Goal: Communication & Community: Answer question/provide support

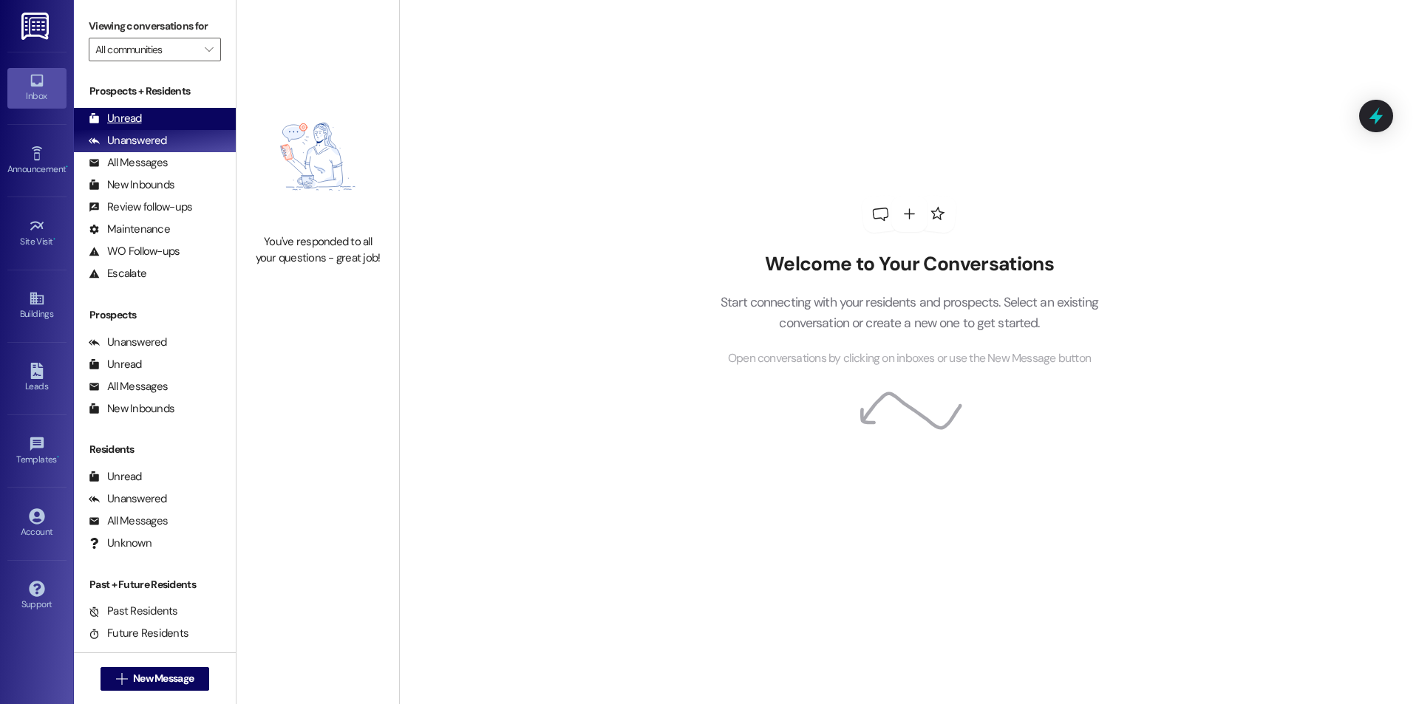
click at [141, 120] on div "Unread (0)" at bounding box center [155, 119] width 162 height 22
click at [141, 139] on div "Unanswered" at bounding box center [128, 141] width 78 height 16
click at [141, 123] on div "Unread (0)" at bounding box center [155, 119] width 162 height 22
drag, startPoint x: 204, startPoint y: 137, endPoint x: 204, endPoint y: 123, distance: 14.0
click at [204, 137] on div "Unanswered (0)" at bounding box center [155, 141] width 162 height 22
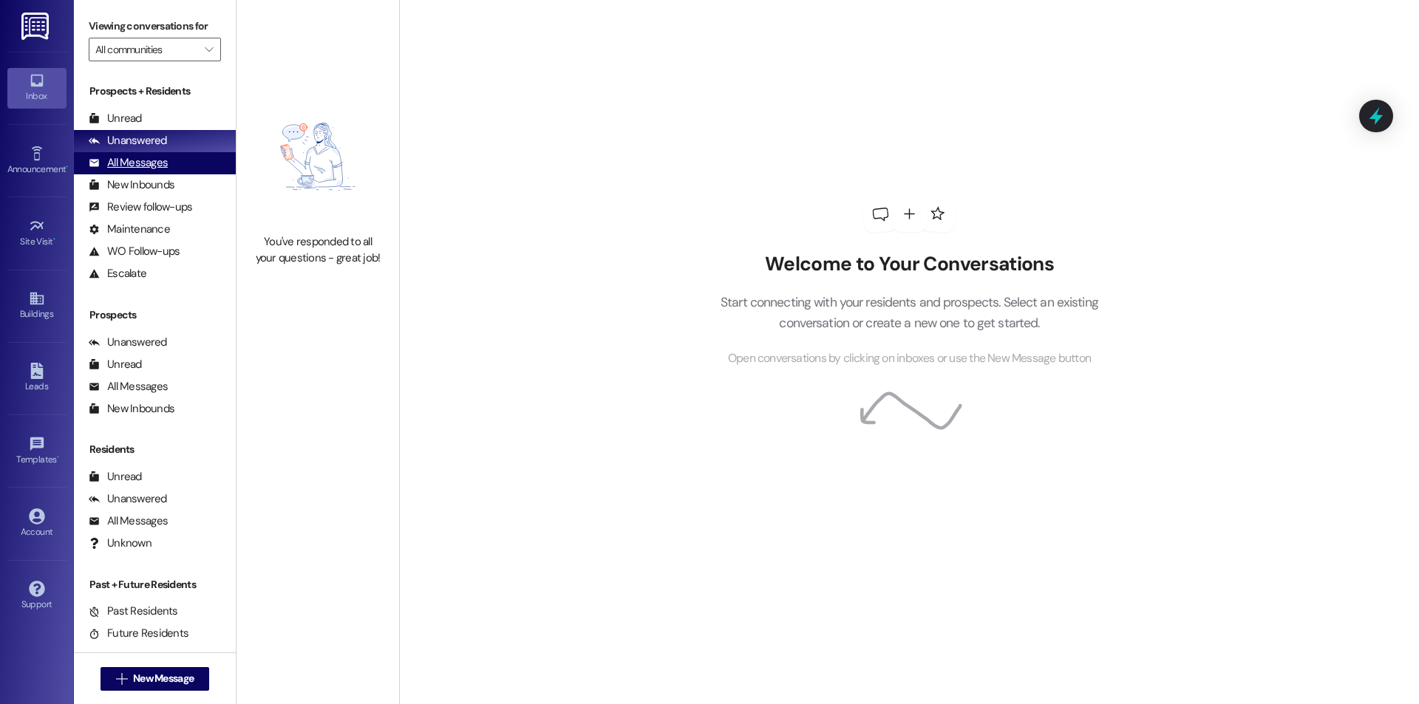
click at [154, 169] on div "All Messages" at bounding box center [128, 163] width 79 height 16
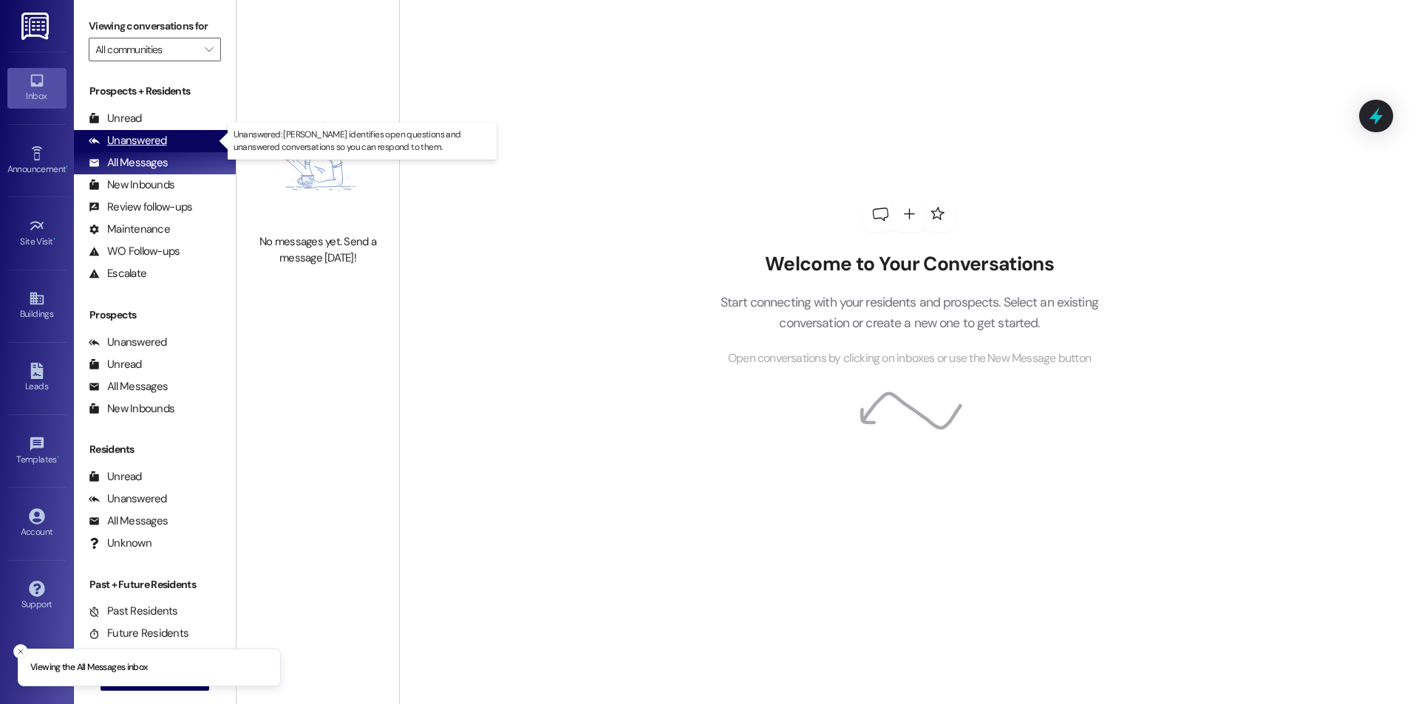
click at [156, 139] on div "Unanswered" at bounding box center [128, 141] width 78 height 16
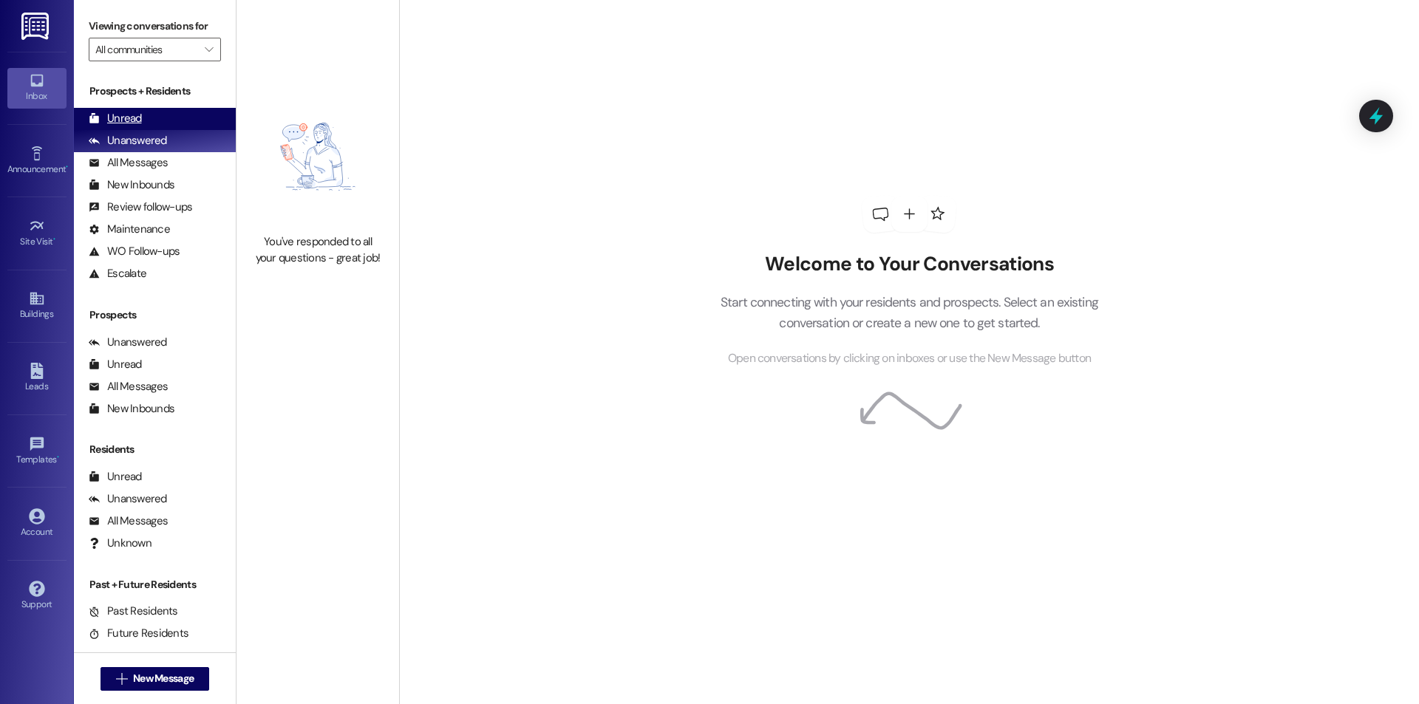
click at [183, 126] on div "Unread (0)" at bounding box center [155, 119] width 162 height 22
click at [200, 149] on div "Unanswered (0)" at bounding box center [155, 141] width 162 height 22
click at [197, 123] on div "Unread (0)" at bounding box center [155, 119] width 162 height 22
click at [154, 146] on div "Unanswered" at bounding box center [128, 141] width 78 height 16
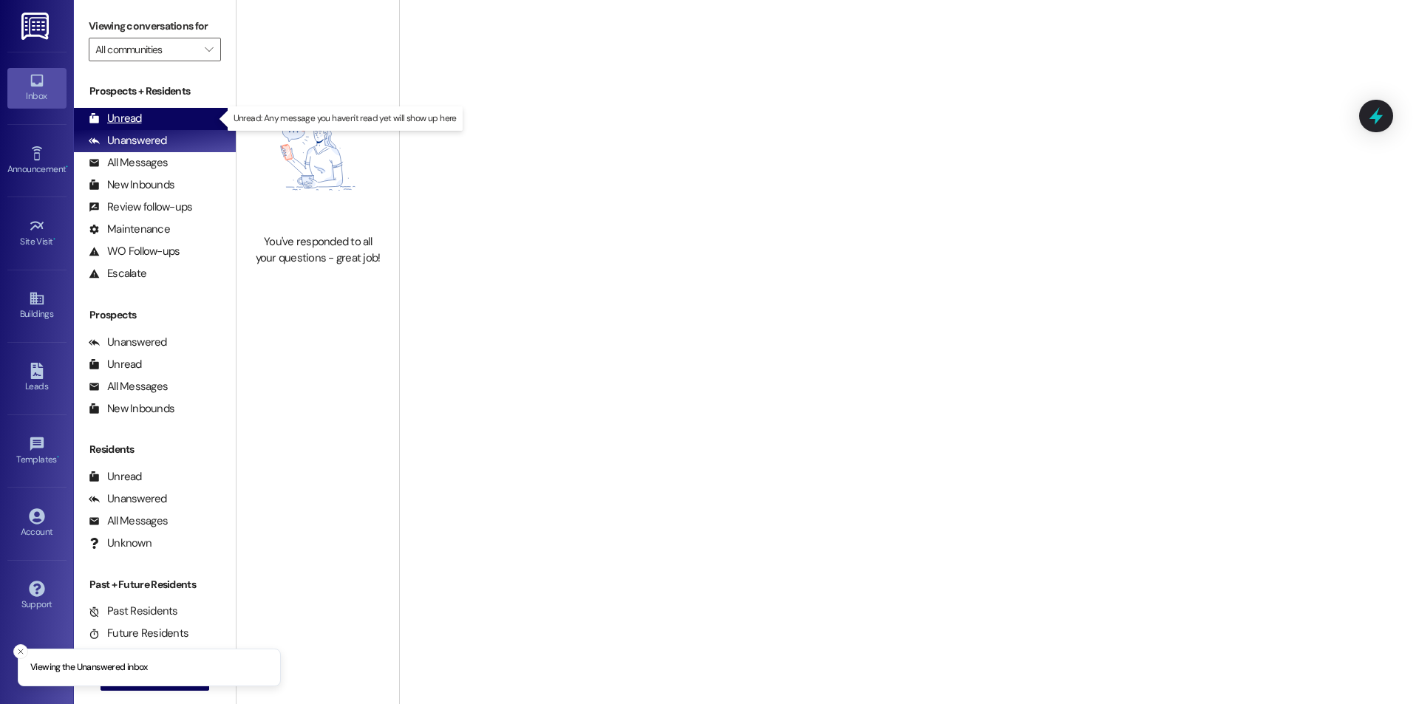
click at [154, 127] on div "Unread (0)" at bounding box center [155, 119] width 162 height 22
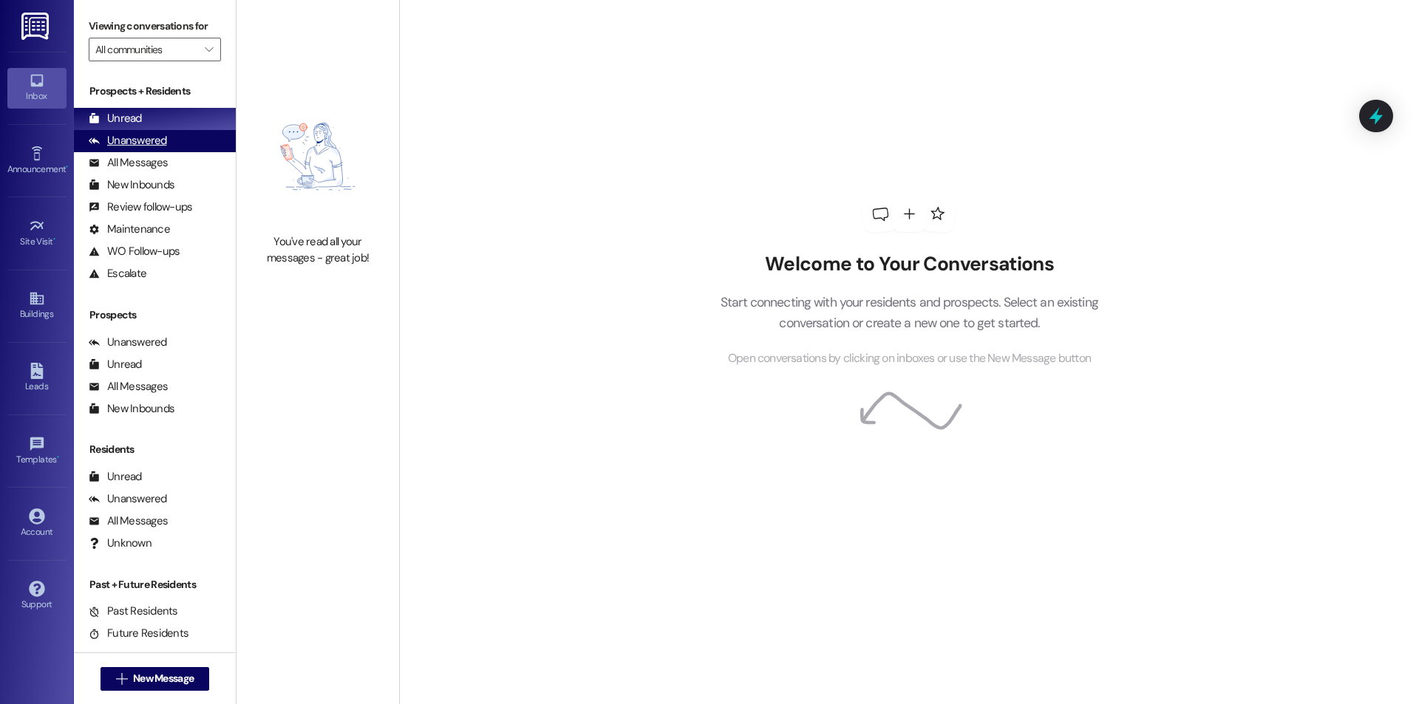
click at [201, 146] on div "Unanswered (0)" at bounding box center [155, 141] width 162 height 22
click at [194, 118] on div "Unread (0)" at bounding box center [155, 119] width 162 height 22
drag, startPoint x: 132, startPoint y: 141, endPoint x: 129, endPoint y: 130, distance: 11.3
click at [132, 141] on div "Unanswered" at bounding box center [128, 141] width 78 height 16
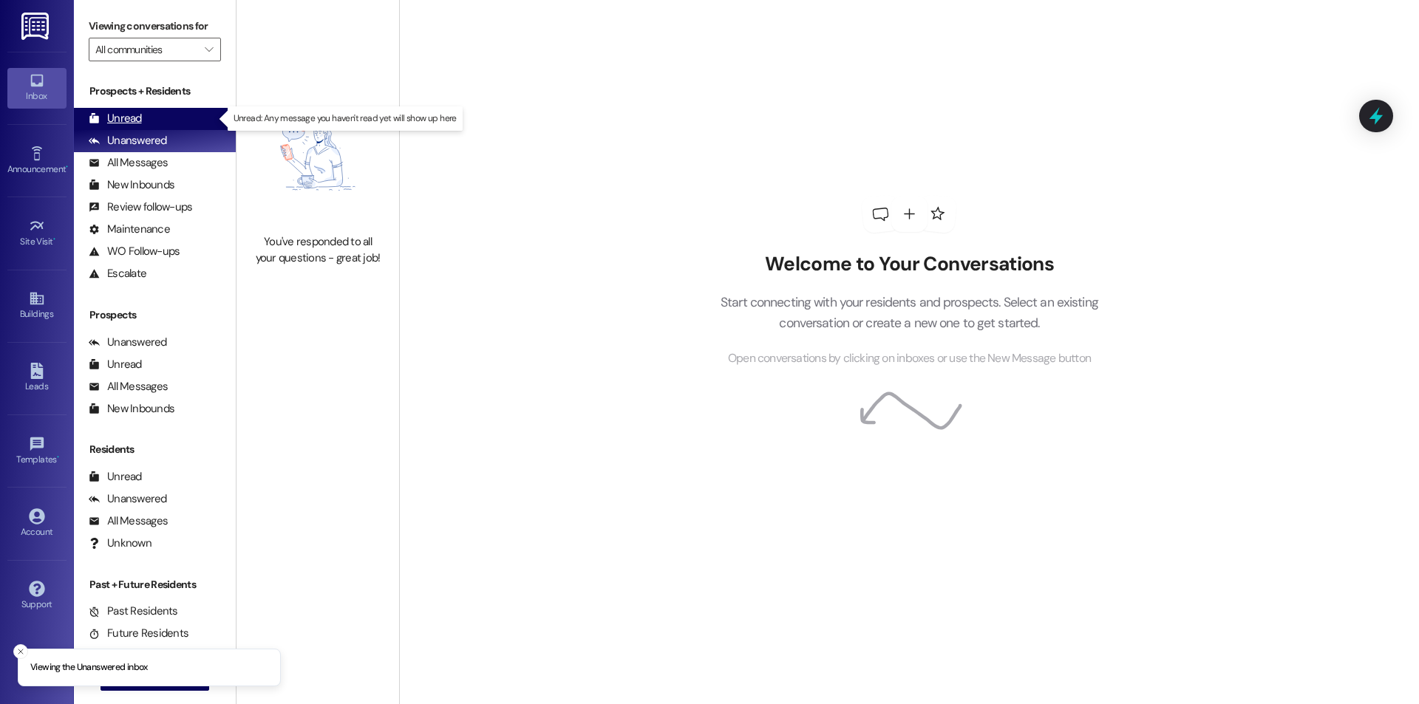
click at [131, 116] on div "Unread" at bounding box center [115, 119] width 53 height 16
